Goal: Task Accomplishment & Management: Manage account settings

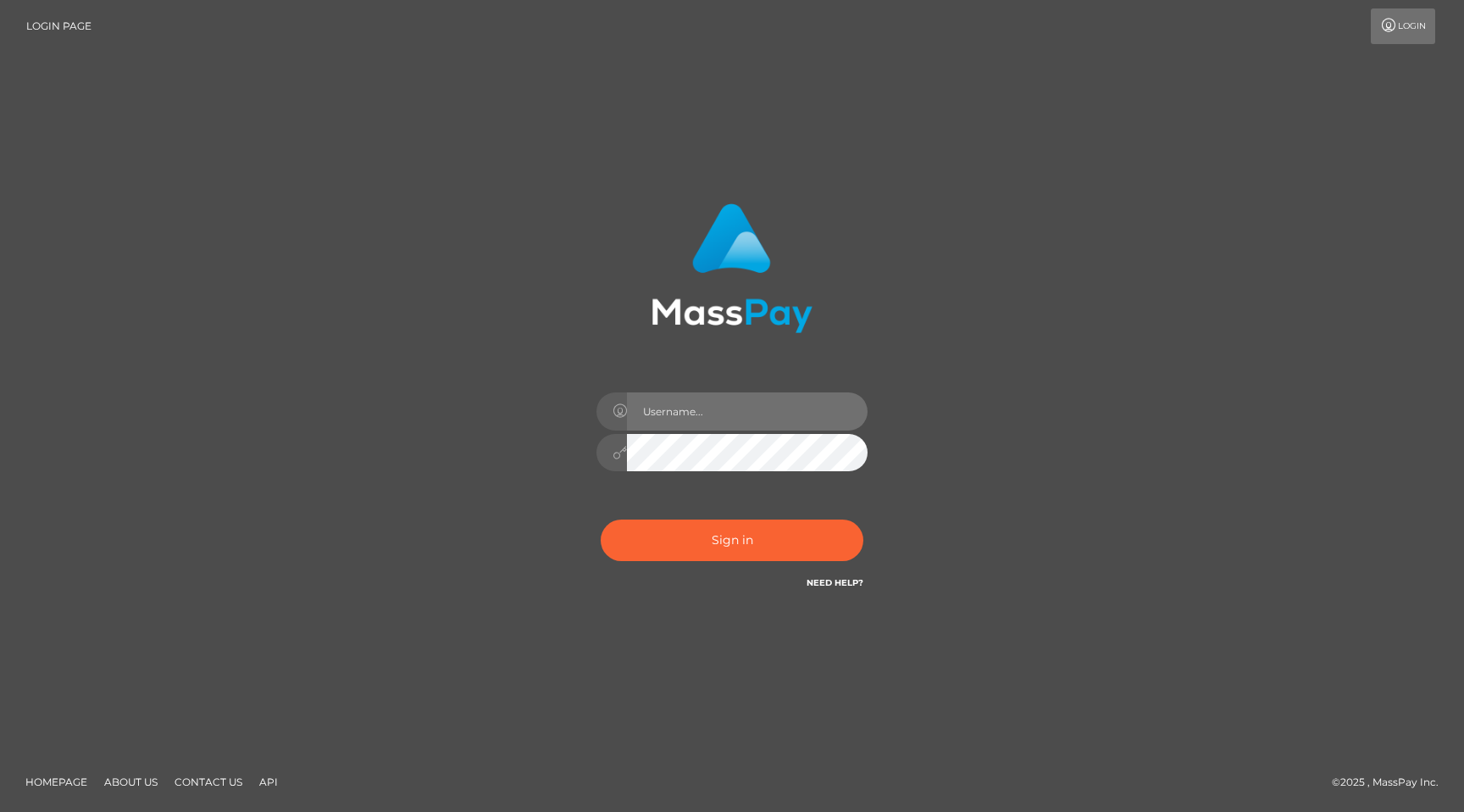
click at [688, 417] on input "text" at bounding box center [747, 412] width 240 height 38
type input "[PERSON_NAME][EMAIL_ADDRESS][DOMAIN_NAME]"
click at [836, 582] on link "Need Help?" at bounding box center [835, 582] width 57 height 11
drag, startPoint x: 1113, startPoint y: 244, endPoint x: 1102, endPoint y: 221, distance: 25.5
click at [1113, 244] on div "curtis@miware.co Sign in" at bounding box center [732, 406] width 966 height 431
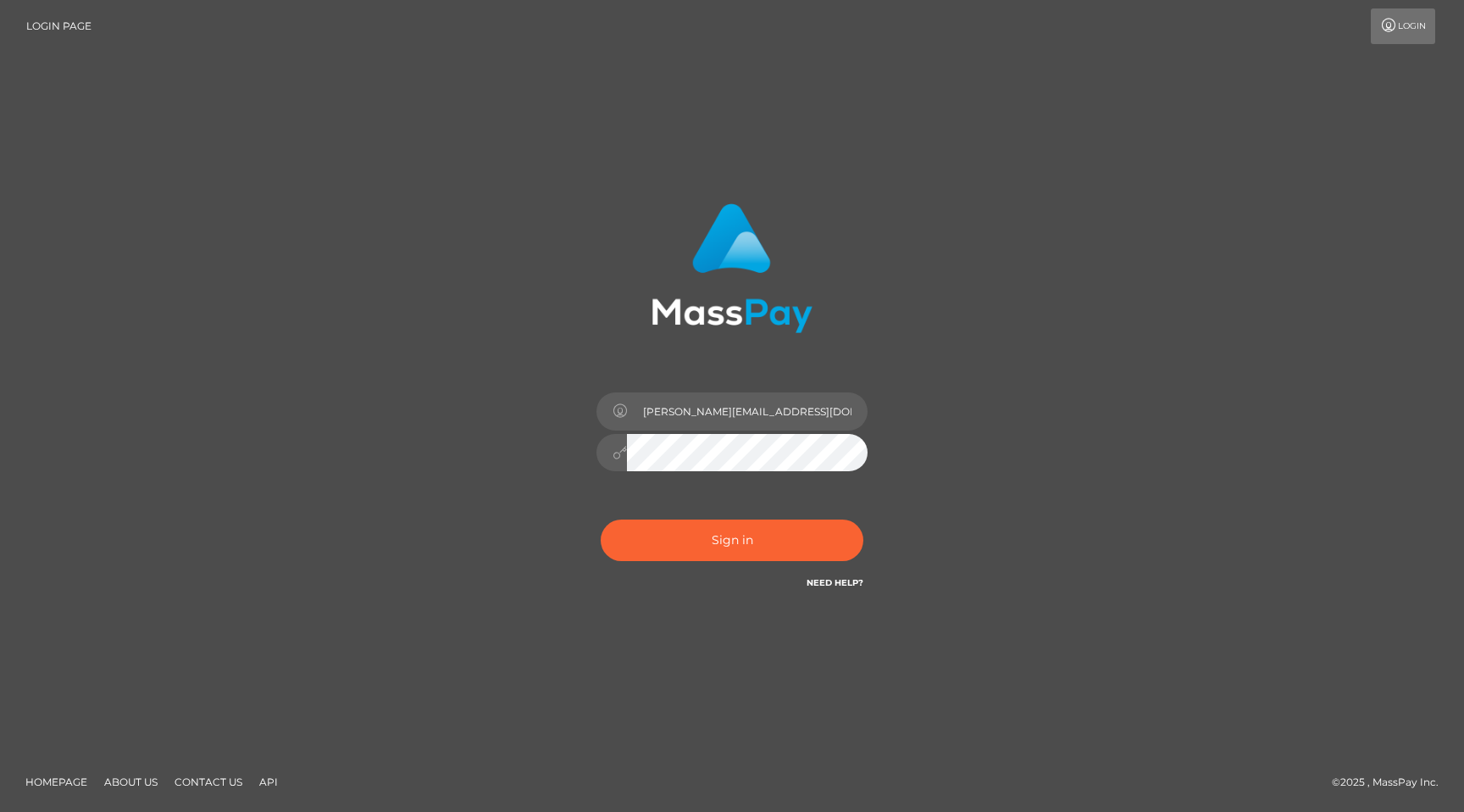
click at [1209, 250] on div "curtis@miware.co Sign in" at bounding box center [732, 406] width 966 height 431
click at [1196, 392] on div "curtis@miware.co Sign in" at bounding box center [732, 406] width 966 height 431
drag, startPoint x: 1096, startPoint y: 477, endPoint x: 1066, endPoint y: 479, distance: 30.1
click at [1082, 479] on div "curtis@miware.co Sign in" at bounding box center [732, 406] width 966 height 431
click at [736, 408] on input "curtis@miware.co" at bounding box center [747, 412] width 240 height 38
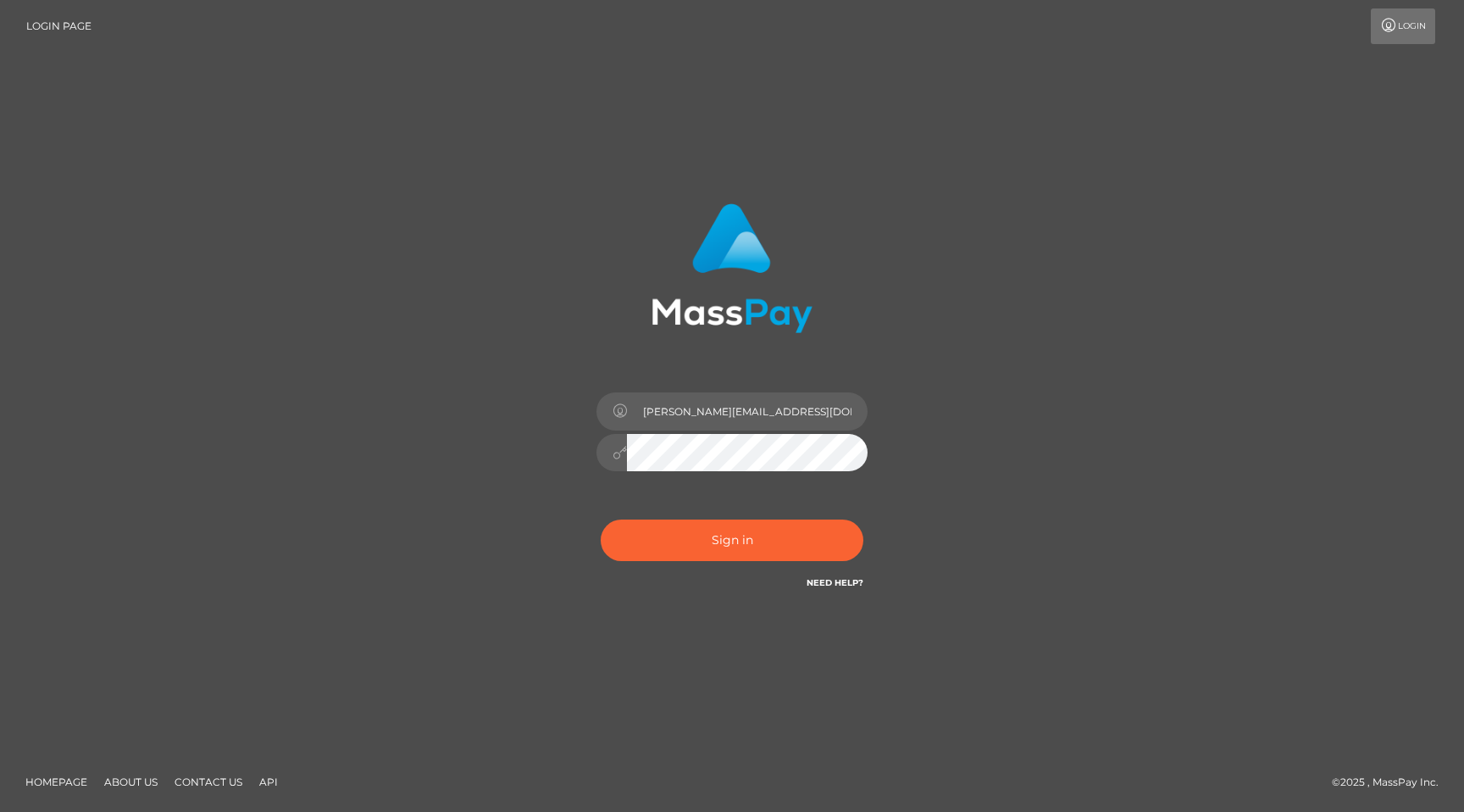
click at [1070, 491] on div "curtis@miware.co Sign in" at bounding box center [732, 406] width 966 height 431
click at [612, 456] on div at bounding box center [611, 453] width 30 height 38
click at [1156, 463] on div "curtis@miware.co Sign in" at bounding box center [732, 406] width 966 height 431
click at [1153, 488] on div "curtis@miware.co Sign in" at bounding box center [732, 406] width 966 height 431
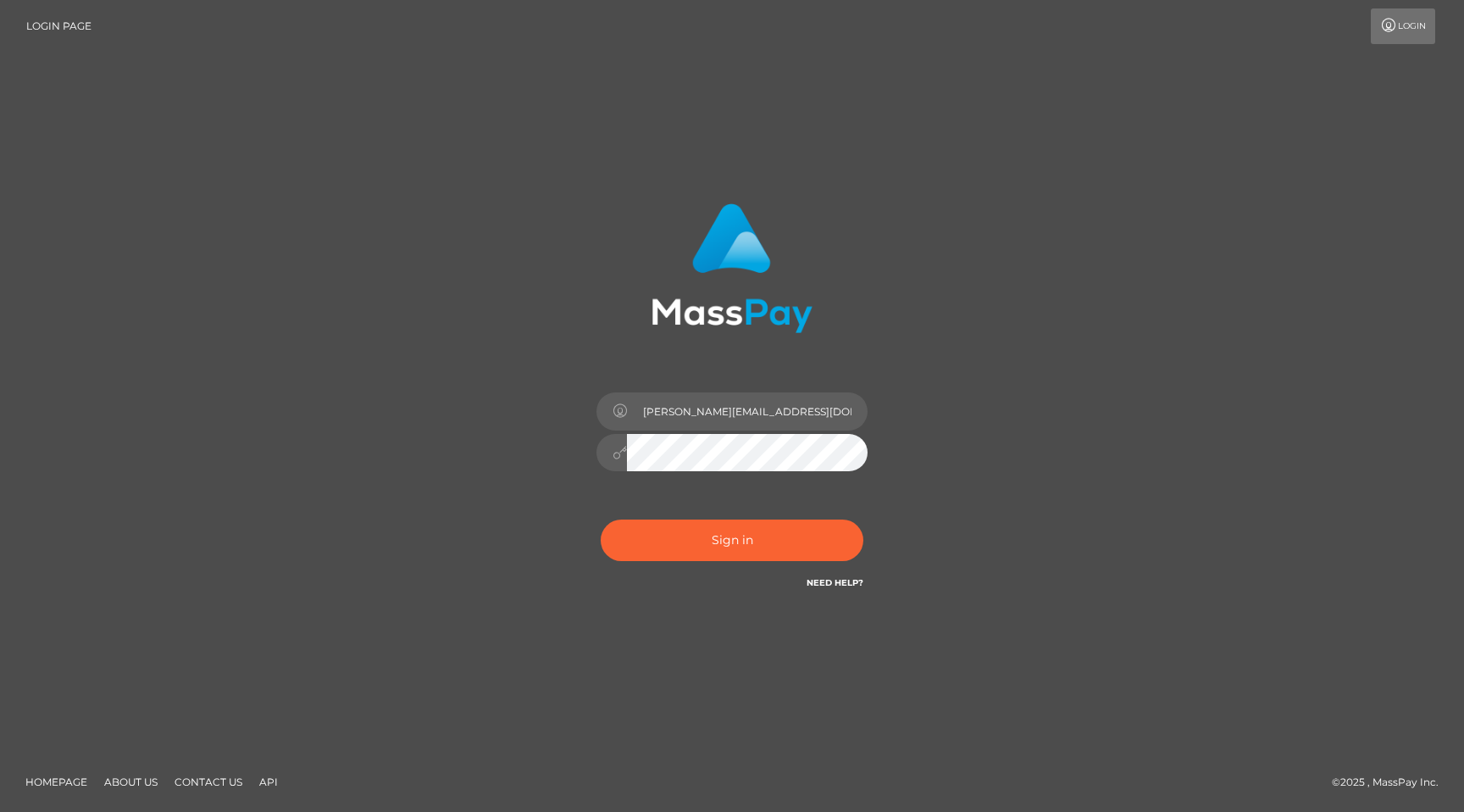
click at [1145, 304] on div "curtis@miware.co Sign in" at bounding box center [732, 406] width 966 height 431
click at [1402, 24] on link "Login" at bounding box center [1403, 26] width 64 height 36
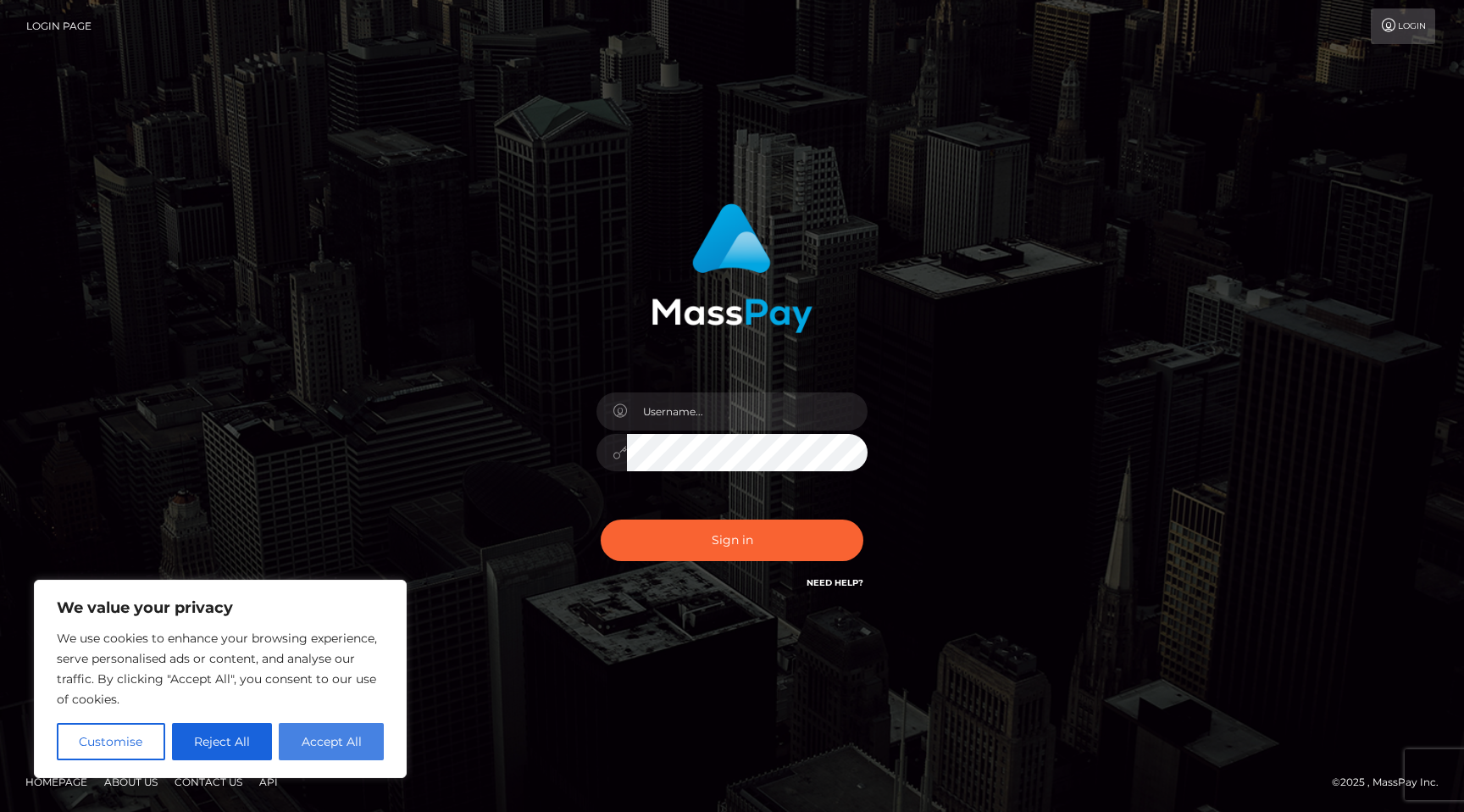
click at [335, 742] on button "Accept All" at bounding box center [331, 741] width 105 height 37
checkbox input "true"
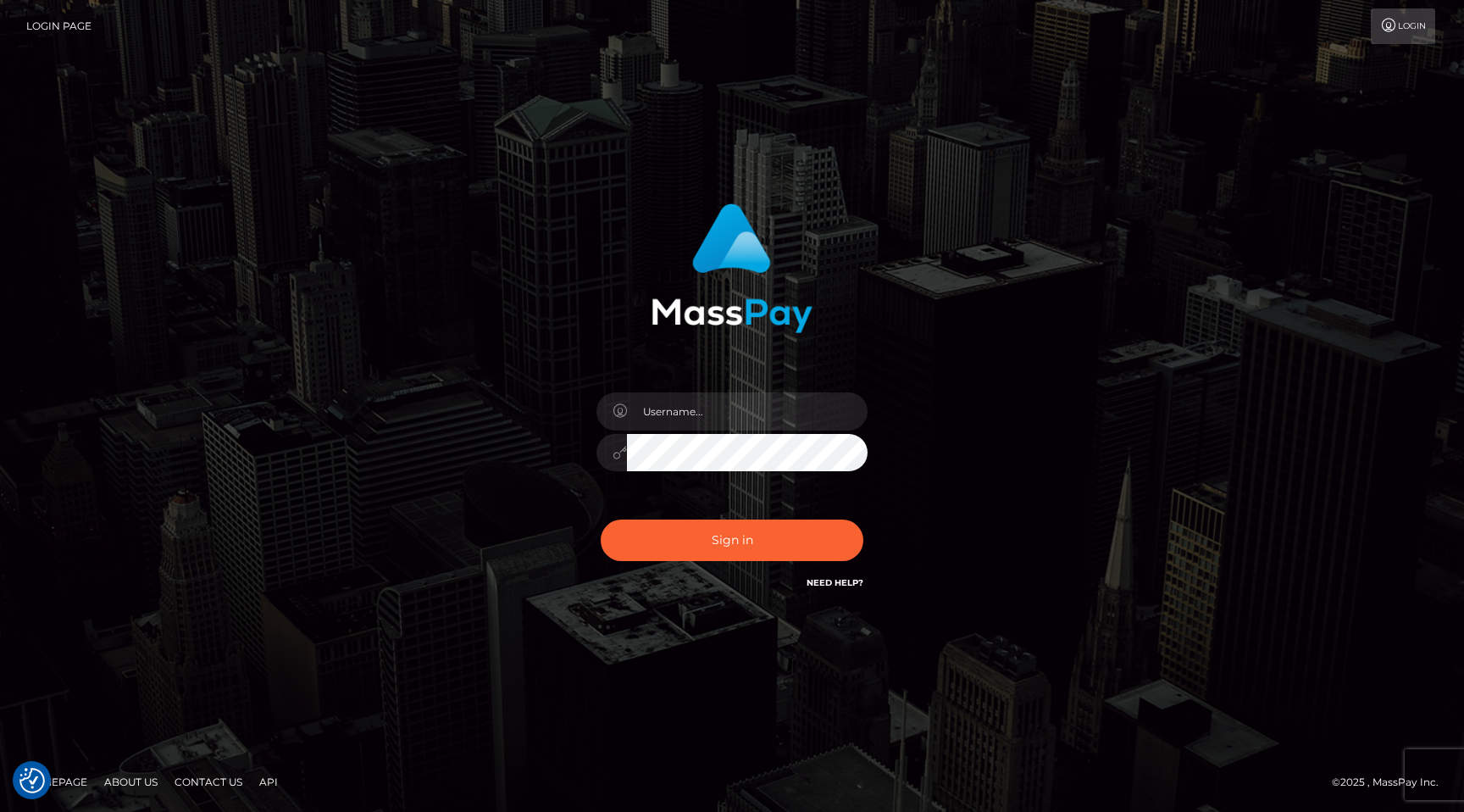
click at [341, 310] on div "Sign in" at bounding box center [732, 406] width 966 height 431
drag, startPoint x: 1305, startPoint y: 327, endPoint x: 1272, endPoint y: 288, distance: 51.1
click at [1305, 327] on div "Sign in" at bounding box center [732, 406] width 1464 height 686
